Goal: Complete application form

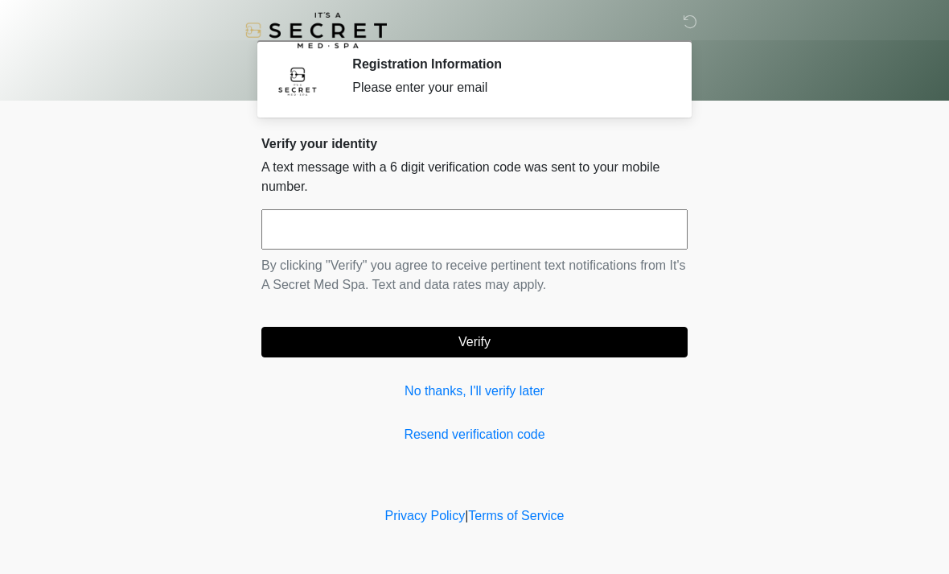
click at [615, 229] on input "text" at bounding box center [474, 229] width 426 height 40
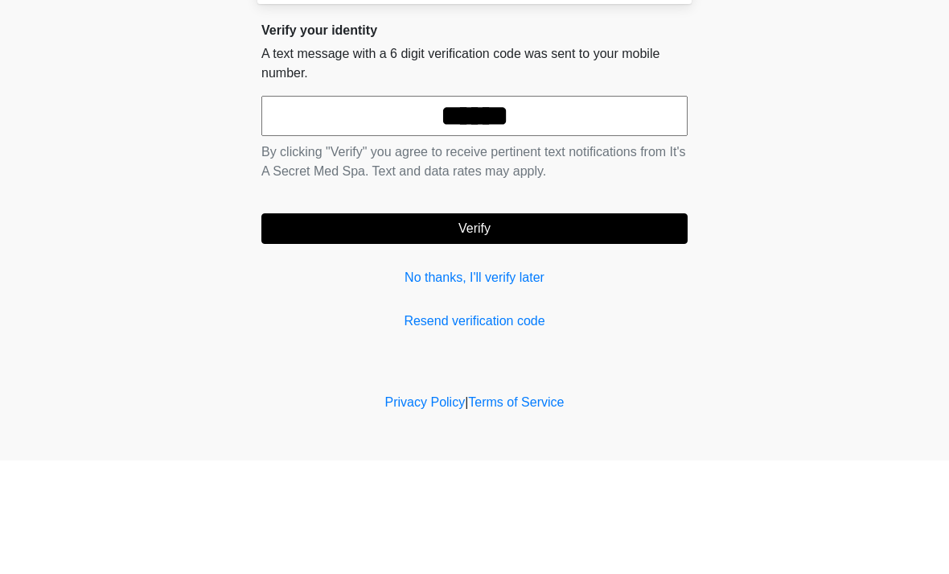
type input "******"
click at [557, 327] on button "Verify" at bounding box center [474, 342] width 426 height 31
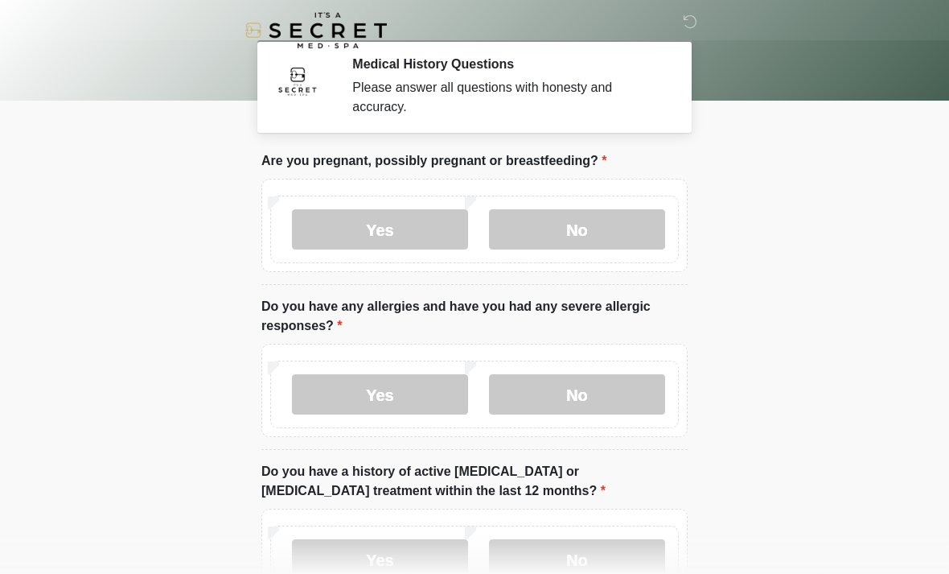
click at [597, 232] on label "No" at bounding box center [577, 229] width 176 height 40
click at [584, 391] on label "No" at bounding box center [577, 394] width 176 height 40
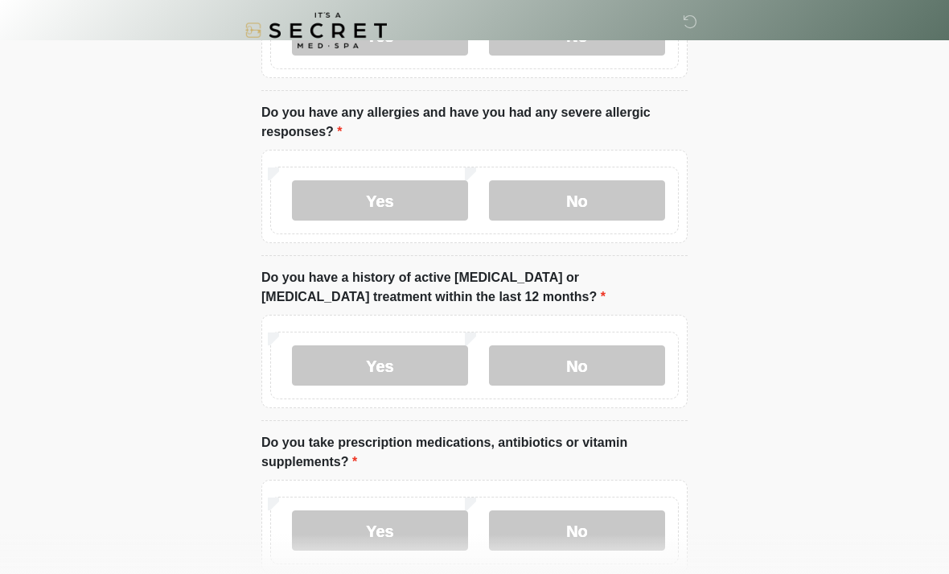
scroll to position [203, 0]
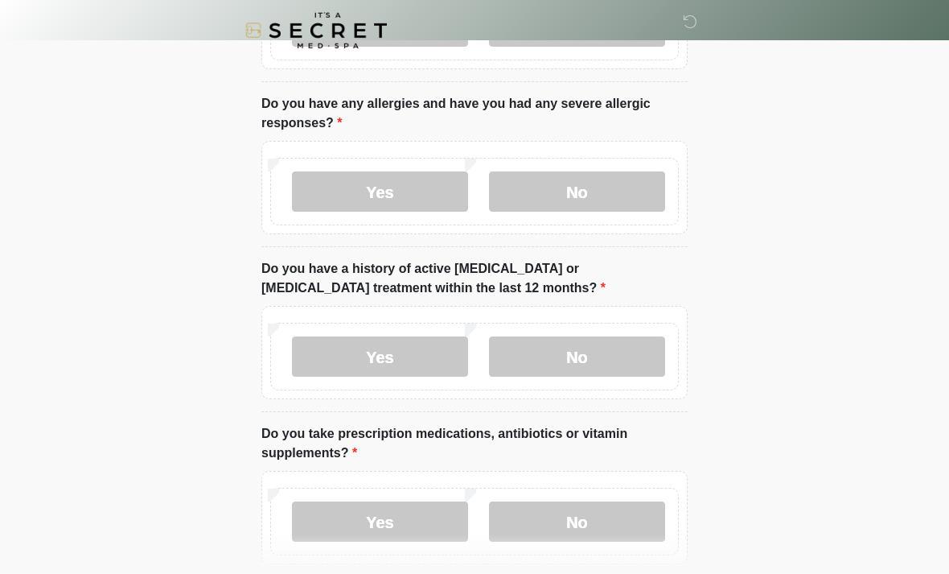
click at [600, 346] on label "No" at bounding box center [577, 356] width 176 height 40
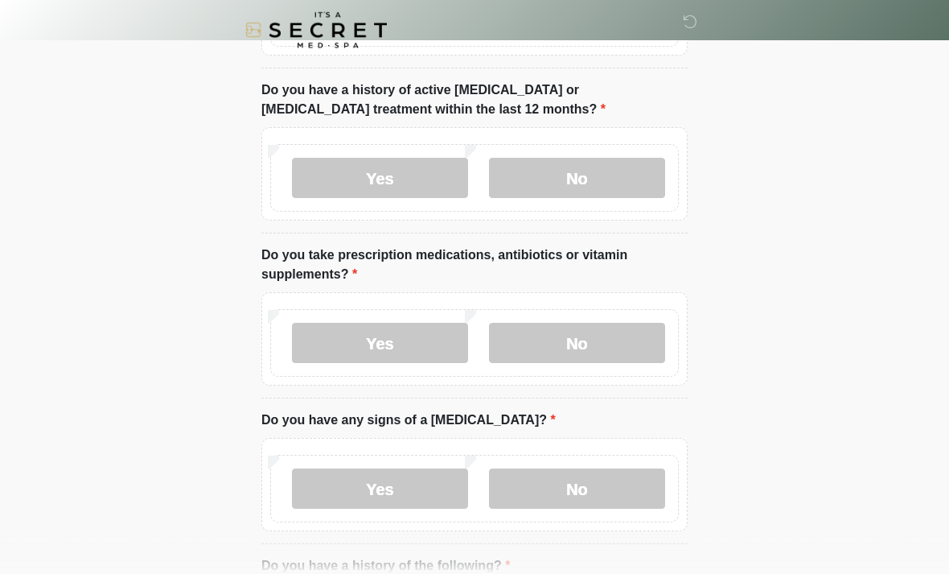
scroll to position [381, 0]
click at [597, 346] on label "No" at bounding box center [577, 343] width 176 height 40
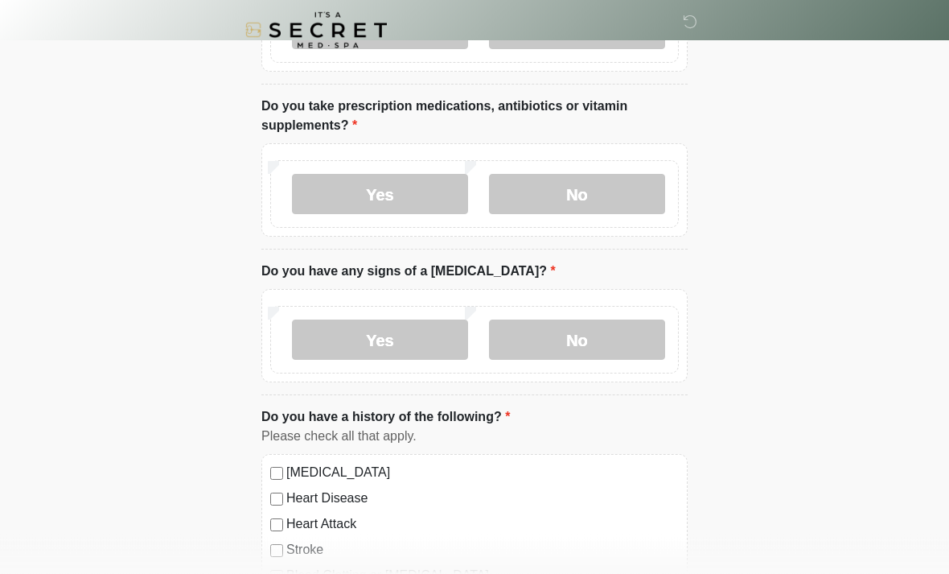
scroll to position [531, 0]
click at [615, 339] on label "No" at bounding box center [577, 339] width 176 height 40
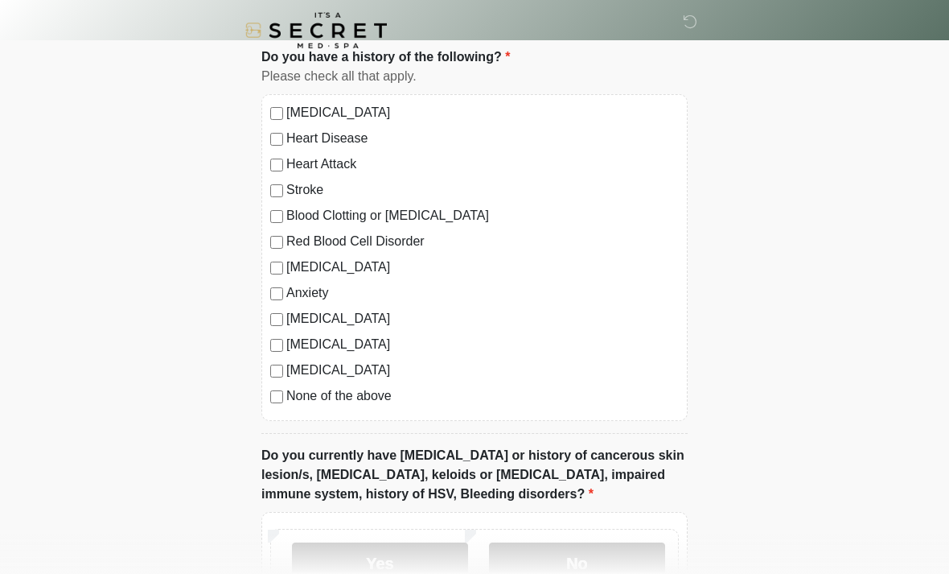
scroll to position [895, 0]
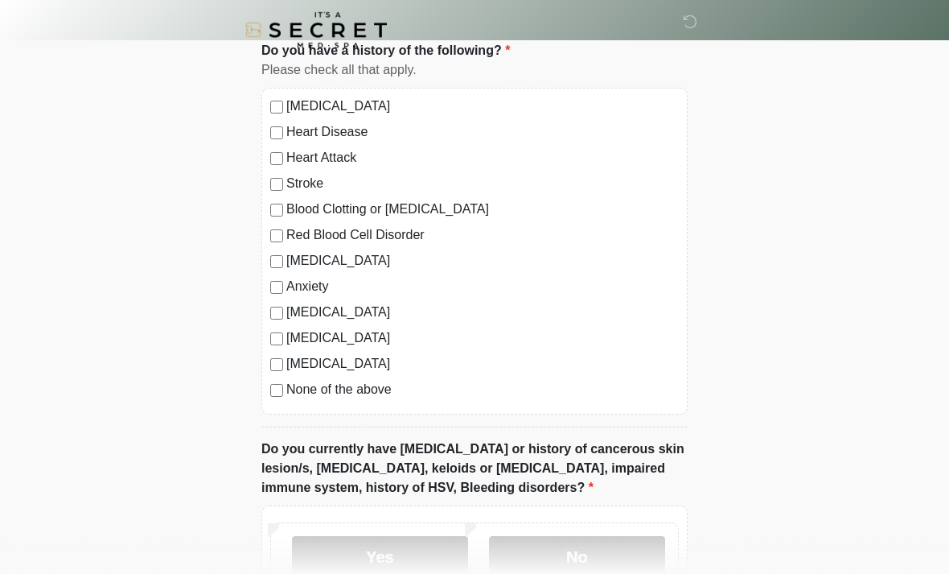
click at [373, 389] on label "None of the above" at bounding box center [482, 390] width 393 height 19
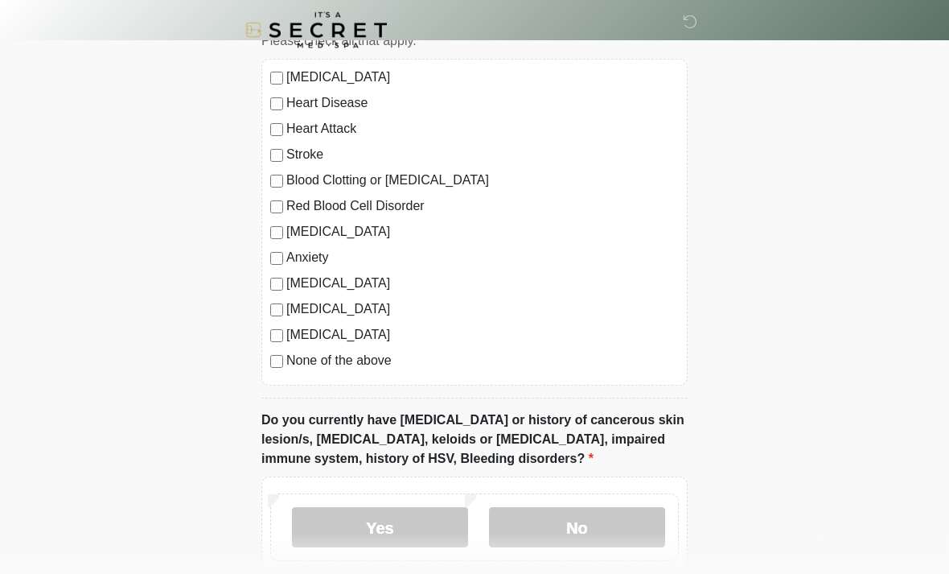
scroll to position [965, 0]
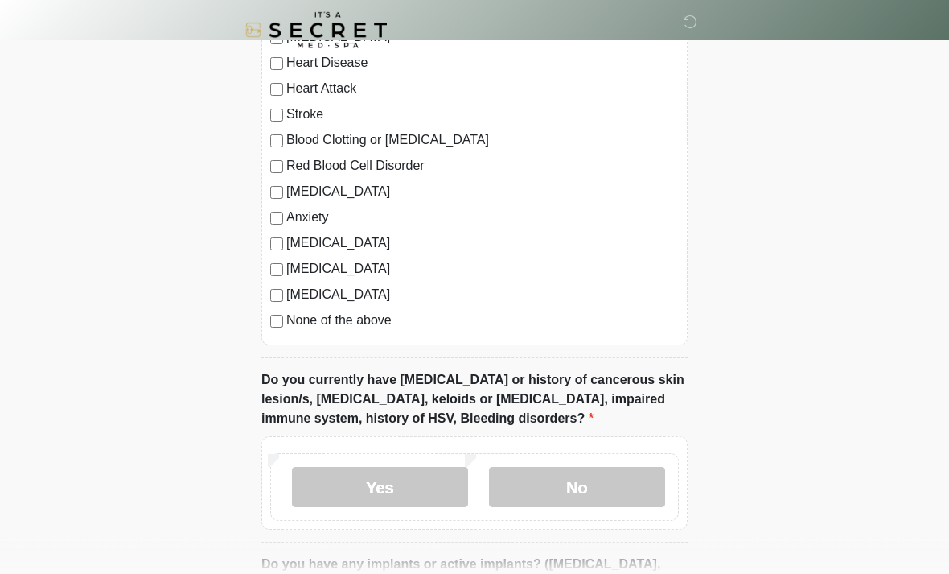
click at [608, 492] on label "No" at bounding box center [577, 487] width 176 height 40
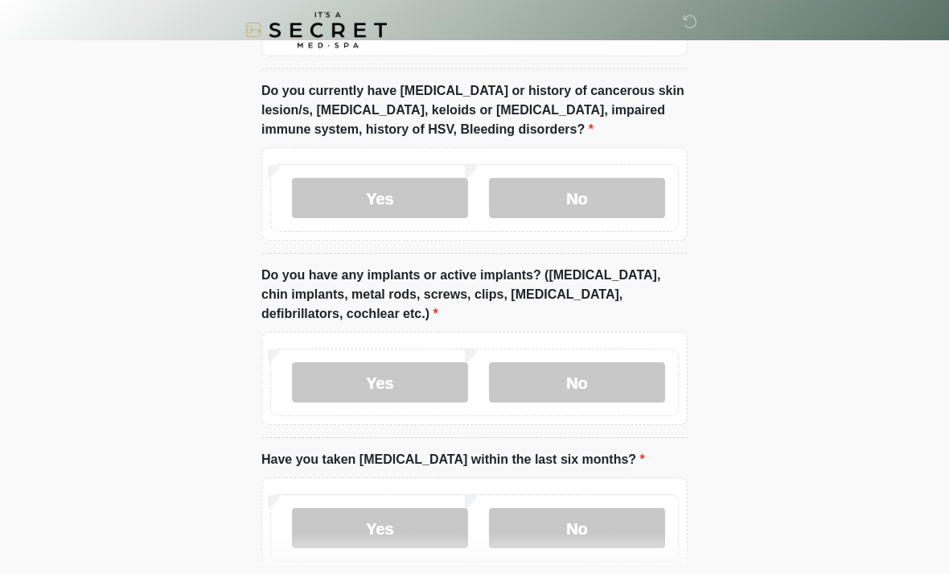
scroll to position [1262, 0]
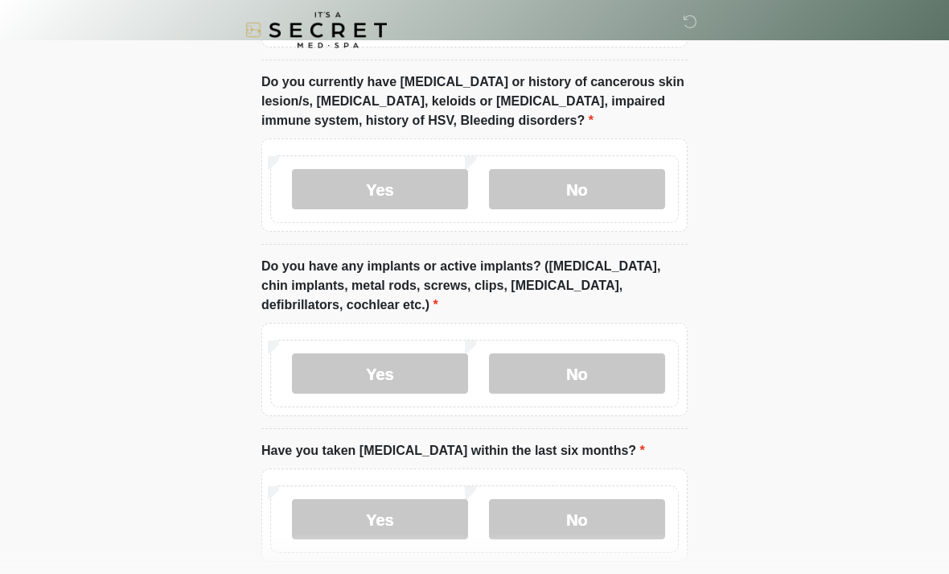
click at [622, 372] on label "No" at bounding box center [577, 374] width 176 height 40
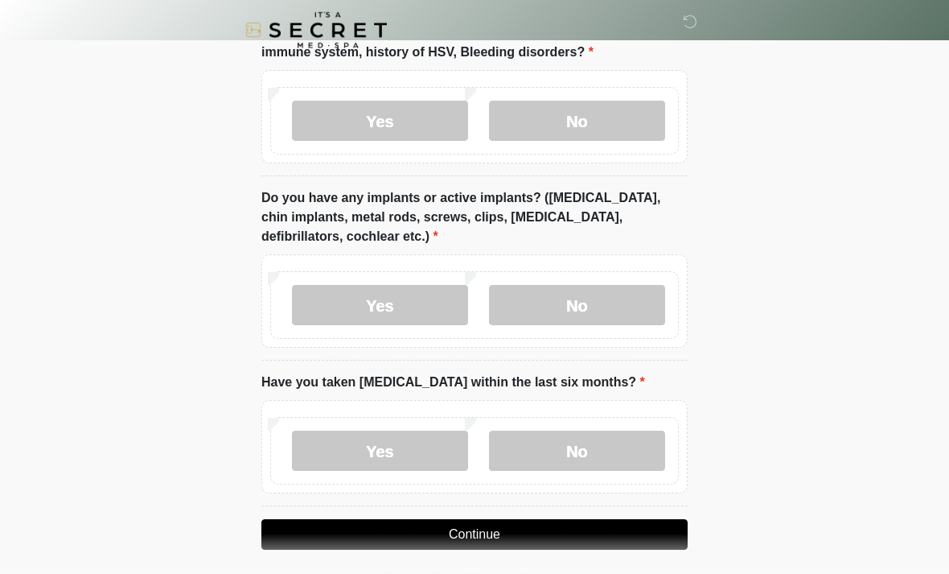
scroll to position [1331, 0]
click at [603, 448] on label "No" at bounding box center [577, 450] width 176 height 40
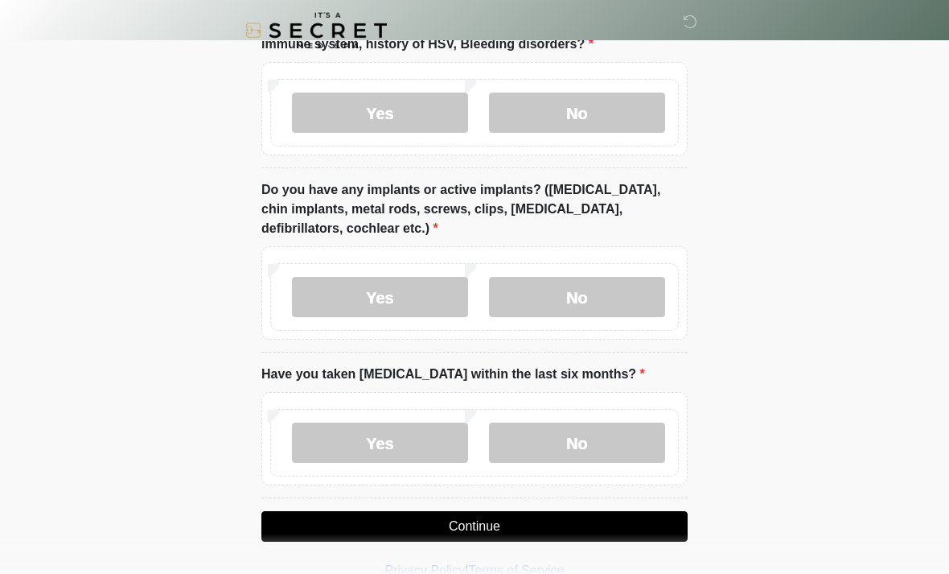
click at [500, 521] on button "Continue" at bounding box center [474, 526] width 426 height 31
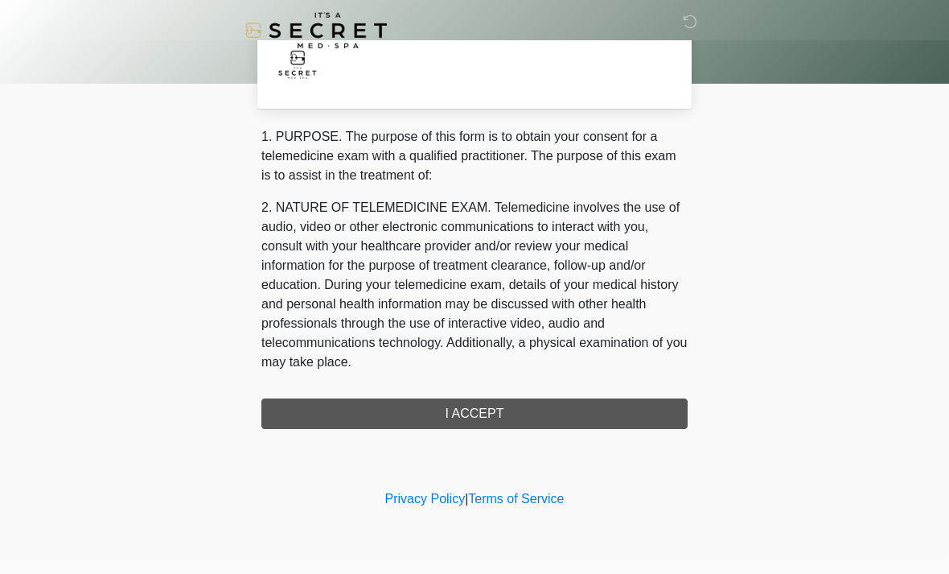
scroll to position [0, 0]
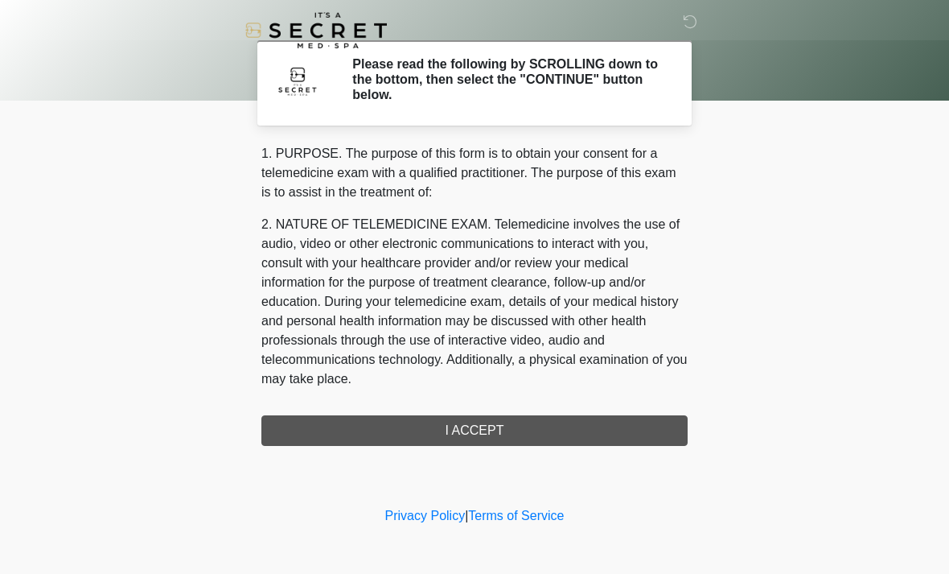
click at [568, 438] on div "1. PURPOSE. The purpose of this form is to obtain your consent for a telemedici…" at bounding box center [474, 295] width 426 height 302
click at [492, 426] on div "1. PURPOSE. The purpose of this form is to obtain your consent for a telemedici…" at bounding box center [474, 295] width 426 height 302
click at [496, 429] on div "1. PURPOSE. The purpose of this form is to obtain your consent for a telemedici…" at bounding box center [474, 295] width 426 height 302
click at [465, 422] on div "1. PURPOSE. The purpose of this form is to obtain your consent for a telemedici…" at bounding box center [474, 295] width 426 height 302
click at [473, 426] on div "1. PURPOSE. The purpose of this form is to obtain your consent for a telemedici…" at bounding box center [474, 295] width 426 height 302
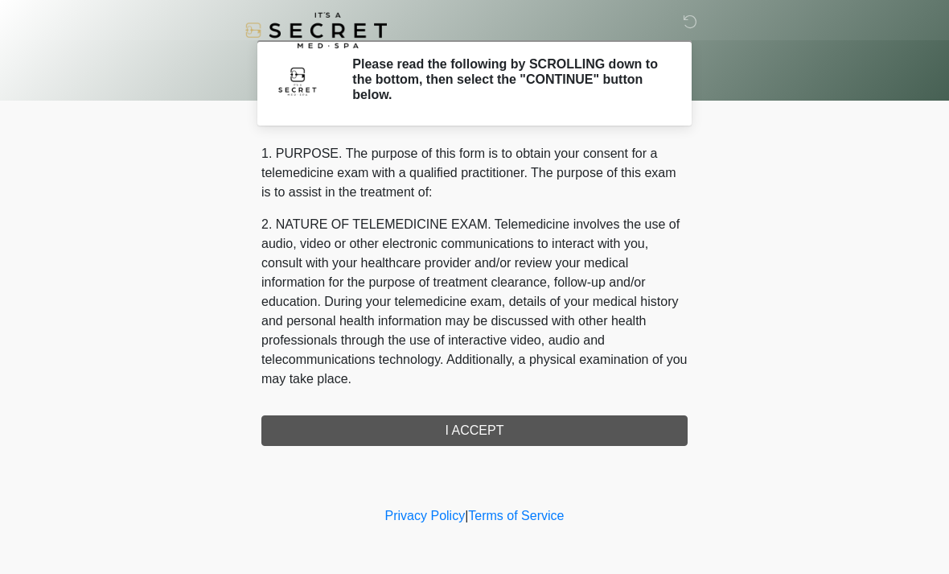
click at [617, 331] on p "2. NATURE OF TELEMEDICINE EXAM. Telemedicine involves the use of audio, video o…" at bounding box center [474, 302] width 426 height 174
click at [567, 85] on h2 "Please read the following by SCROLLING down to the bottom, then select the "CON…" at bounding box center [507, 79] width 311 height 47
click at [566, 85] on h2 "Please read the following by SCROLLING down to the bottom, then select the "CON…" at bounding box center [507, 79] width 311 height 47
click at [471, 426] on div "1. PURPOSE. The purpose of this form is to obtain your consent for a telemedici…" at bounding box center [474, 295] width 426 height 302
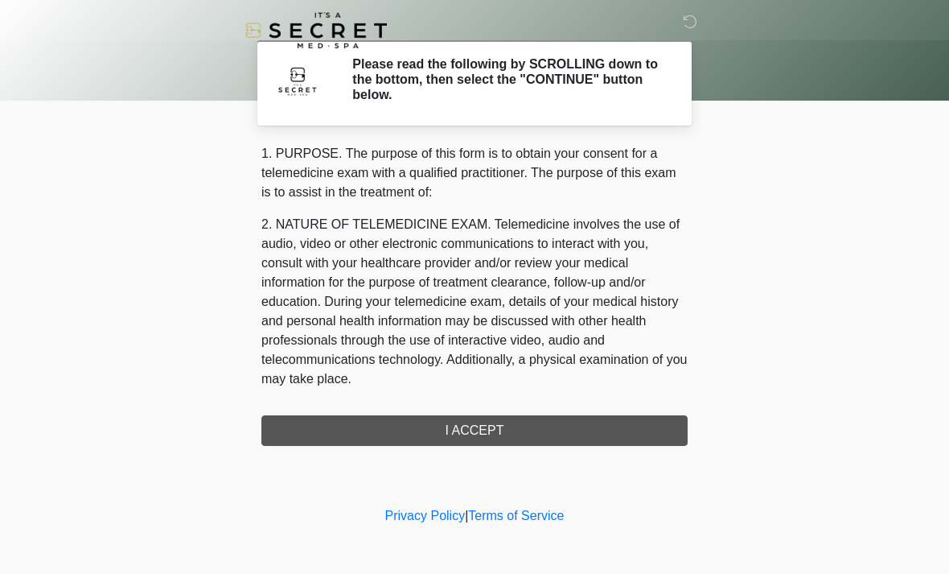
click at [475, 432] on div "1. PURPOSE. The purpose of this form is to obtain your consent for a telemedici…" at bounding box center [474, 295] width 426 height 302
click at [514, 409] on div "1. PURPOSE. The purpose of this form is to obtain your consent for a telemedici…" at bounding box center [474, 295] width 426 height 302
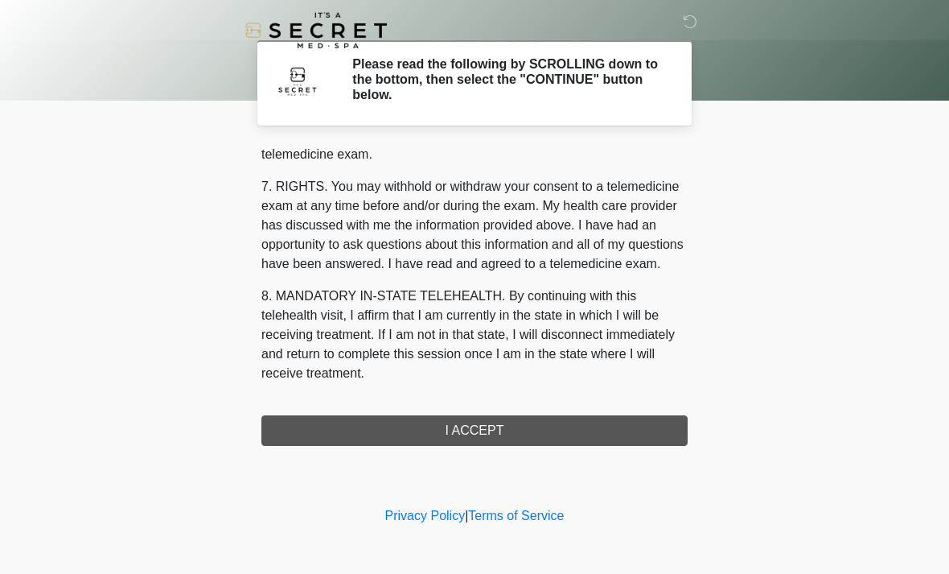
scroll to position [681, 0]
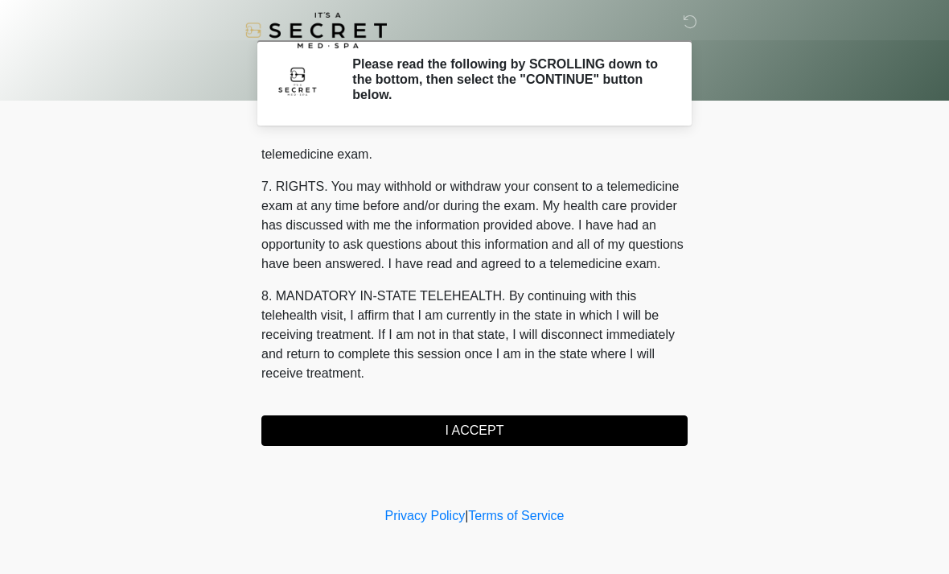
click at [504, 432] on button "I ACCEPT" at bounding box center [474, 430] width 426 height 31
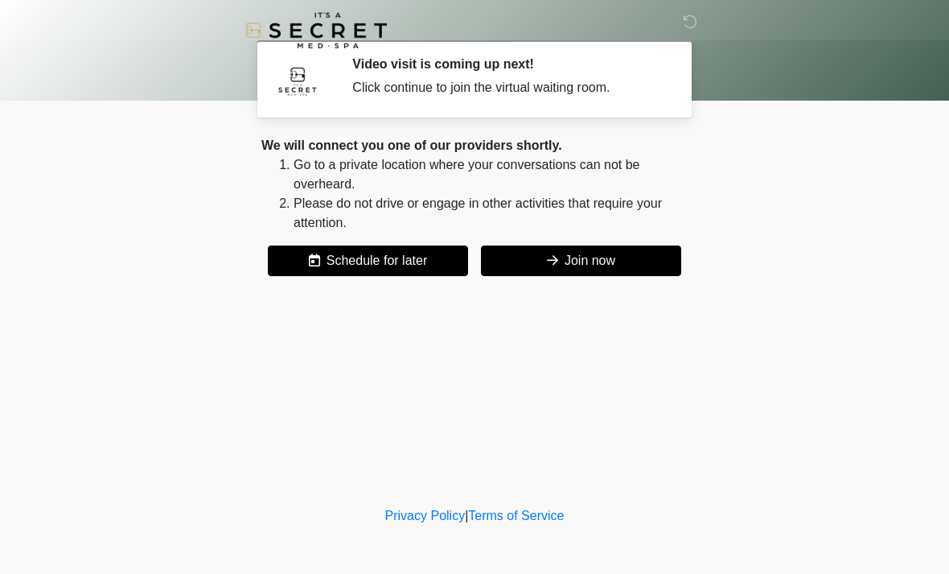
click at [603, 262] on button "Join now" at bounding box center [581, 260] width 200 height 31
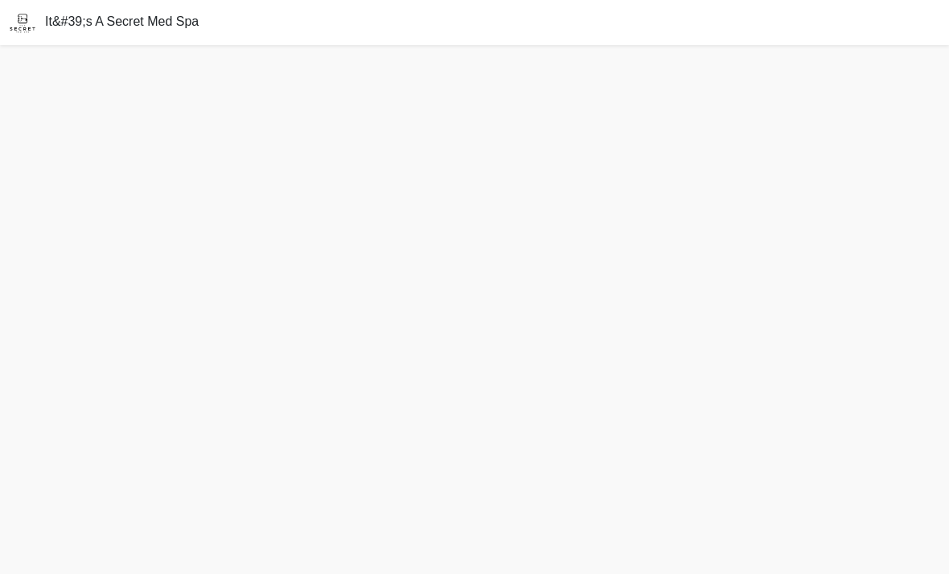
scroll to position [5, 0]
